Goal: Transaction & Acquisition: Purchase product/service

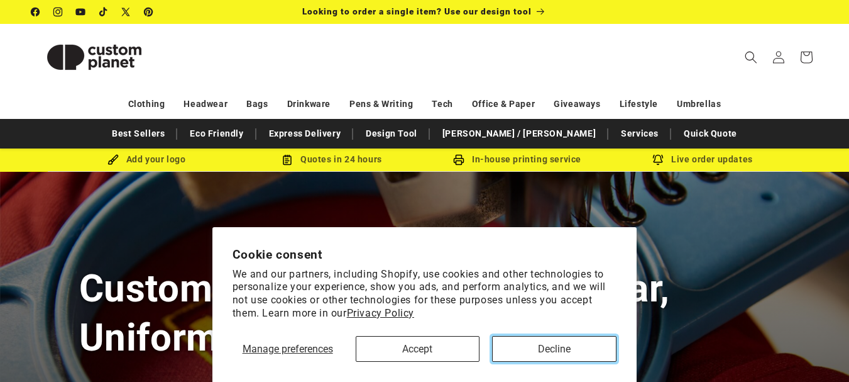
drag, startPoint x: 544, startPoint y: 348, endPoint x: 536, endPoint y: 337, distance: 14.0
click at [543, 348] on button "Decline" at bounding box center [554, 349] width 124 height 26
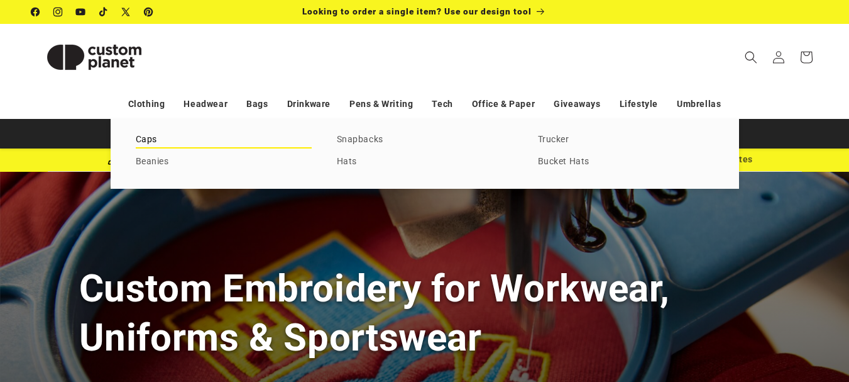
click at [142, 146] on link "Caps" at bounding box center [224, 139] width 176 height 17
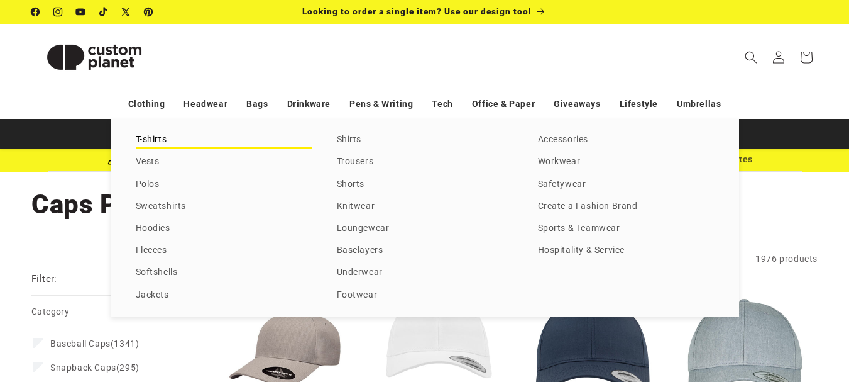
click at [145, 140] on link "T-shirts" at bounding box center [224, 139] width 176 height 17
